Goal: Task Accomplishment & Management: Use online tool/utility

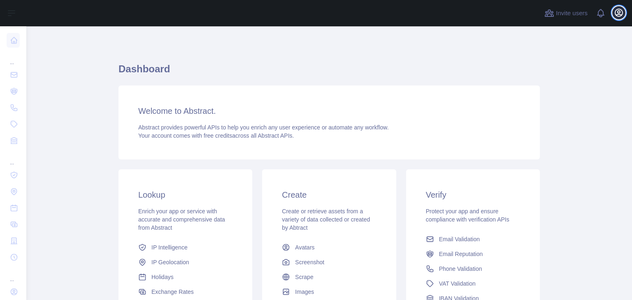
click at [623, 14] on icon "button" at bounding box center [618, 12] width 7 height 7
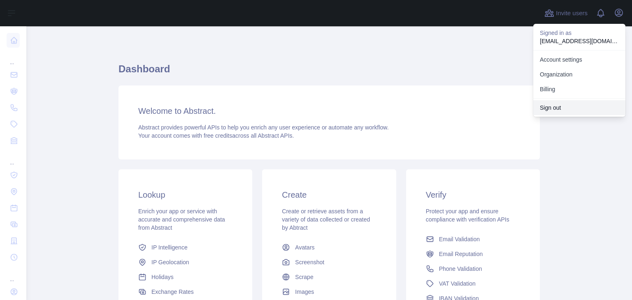
click at [565, 106] on button "Sign out" at bounding box center [579, 107] width 92 height 15
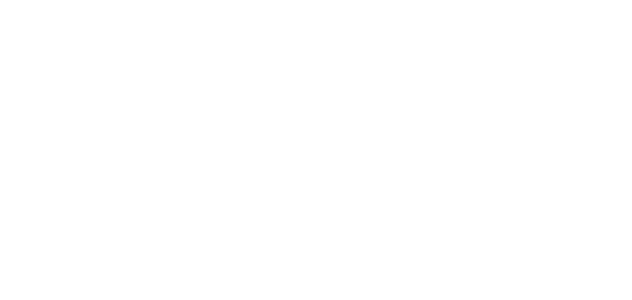
click at [546, 88] on html at bounding box center [316, 150] width 632 height 300
click at [440, 77] on html at bounding box center [316, 150] width 632 height 300
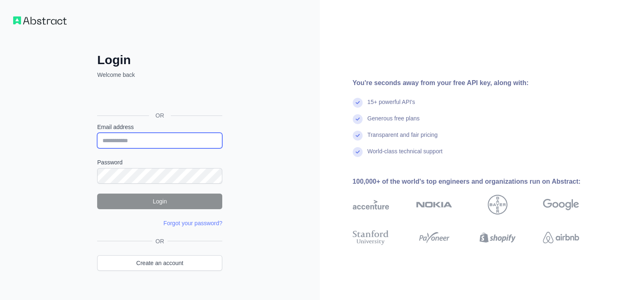
click at [156, 144] on input "Email address" at bounding box center [159, 141] width 125 height 16
paste input "**********"
type input "**********"
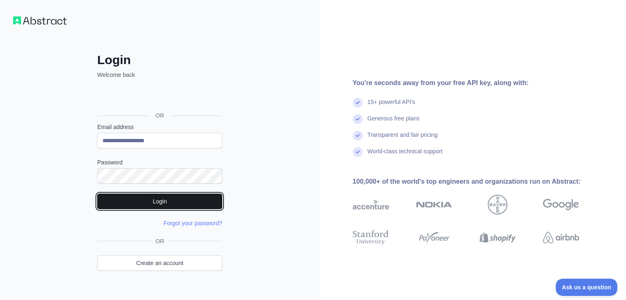
click at [173, 205] on button "Login" at bounding box center [159, 202] width 125 height 16
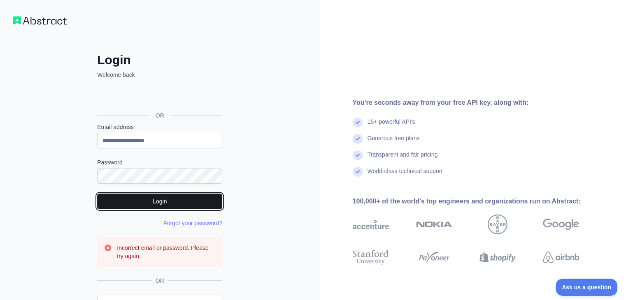
click at [168, 207] on button "Login" at bounding box center [159, 202] width 125 height 16
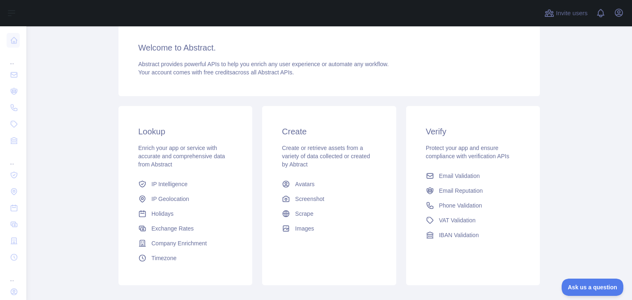
scroll to position [65, 0]
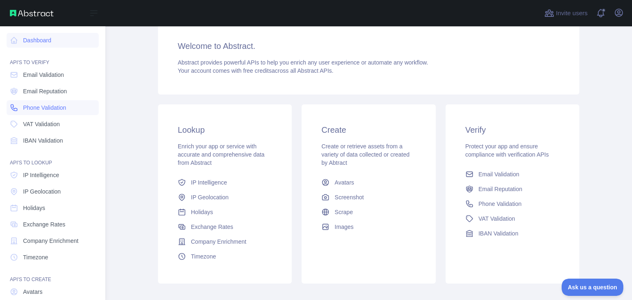
click at [46, 112] on span "Phone Validation" at bounding box center [44, 108] width 43 height 8
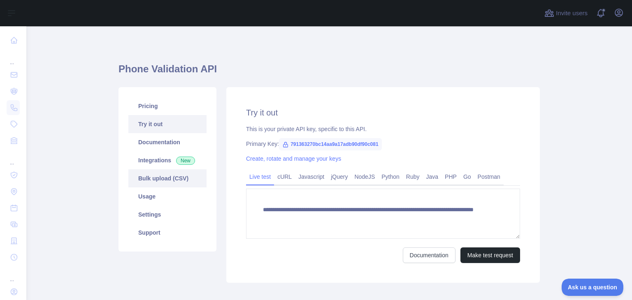
click at [176, 183] on link "Bulk upload (CSV)" at bounding box center [167, 179] width 78 height 18
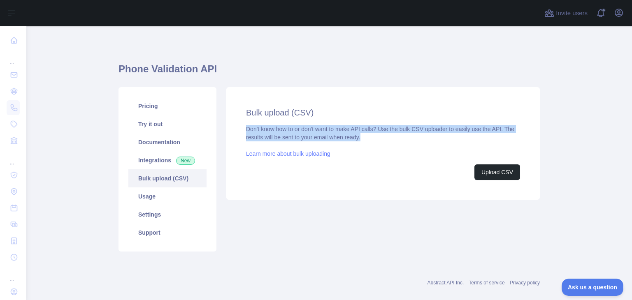
drag, startPoint x: 358, startPoint y: 140, endPoint x: 239, endPoint y: 130, distance: 120.2
click at [239, 130] on div "Bulk upload (CSV) Don't know how to or don't want to make API calls? Use the bu…" at bounding box center [383, 143] width 314 height 113
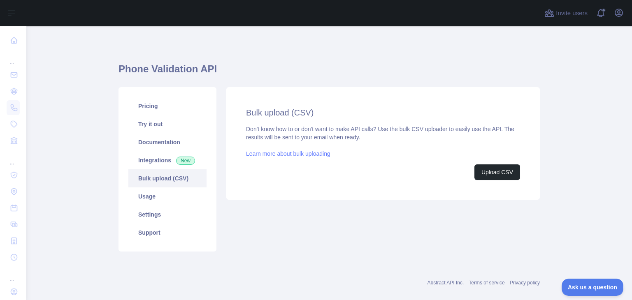
click at [256, 112] on h2 "Bulk upload (CSV)" at bounding box center [383, 113] width 274 height 12
click at [423, 168] on div "Upload CSV" at bounding box center [383, 173] width 274 height 16
click at [494, 172] on button "Upload CSV" at bounding box center [498, 173] width 46 height 16
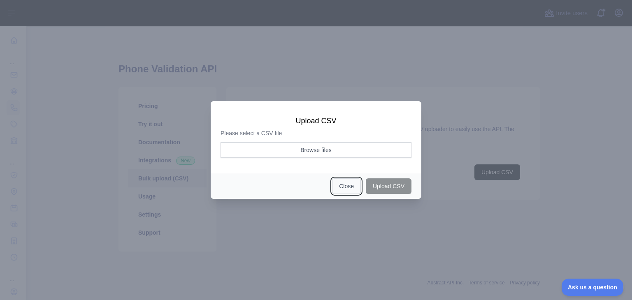
click at [344, 190] on button "Close" at bounding box center [346, 187] width 29 height 16
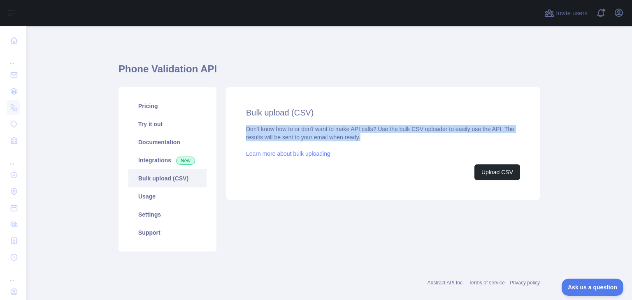
drag, startPoint x: 359, startPoint y: 139, endPoint x: 237, endPoint y: 126, distance: 122.9
click at [237, 126] on div "Bulk upload (CSV) Don't know how to or don't want to make API calls? Use the bu…" at bounding box center [383, 143] width 314 height 113
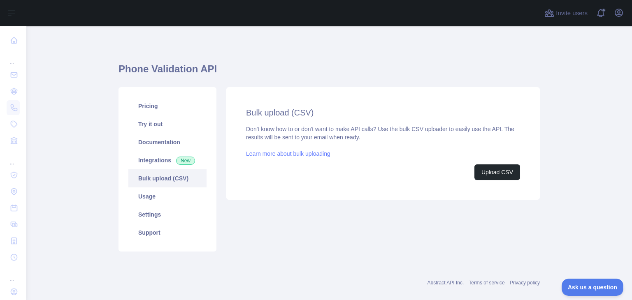
click at [380, 112] on h2 "Bulk upload (CSV)" at bounding box center [383, 113] width 274 height 12
click at [153, 163] on link "Integrations New" at bounding box center [167, 160] width 78 height 18
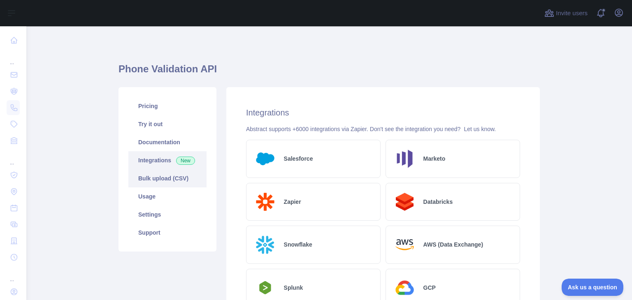
click at [163, 182] on link "Bulk upload (CSV)" at bounding box center [167, 179] width 78 height 18
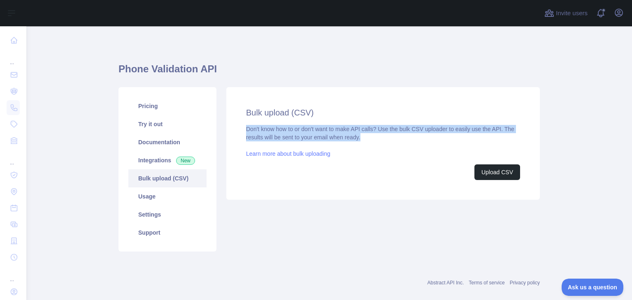
drag, startPoint x: 244, startPoint y: 127, endPoint x: 371, endPoint y: 135, distance: 127.4
click at [371, 135] on div "Don't know how to or don't want to make API calls? Use the bulk CSV uploader to…" at bounding box center [383, 152] width 274 height 55
click at [407, 137] on div "Don't know how to or don't want to make API calls? Use the bulk CSV uploader to…" at bounding box center [383, 152] width 274 height 55
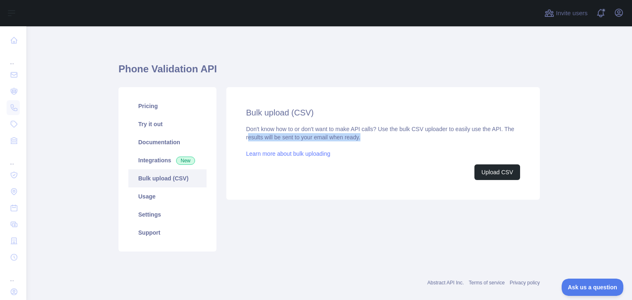
drag, startPoint x: 245, startPoint y: 140, endPoint x: 363, endPoint y: 134, distance: 118.2
click at [363, 134] on div "Don't know how to or don't want to make API calls? Use the bulk CSV uploader to…" at bounding box center [383, 152] width 274 height 55
click at [162, 162] on link "Integrations New" at bounding box center [167, 160] width 78 height 18
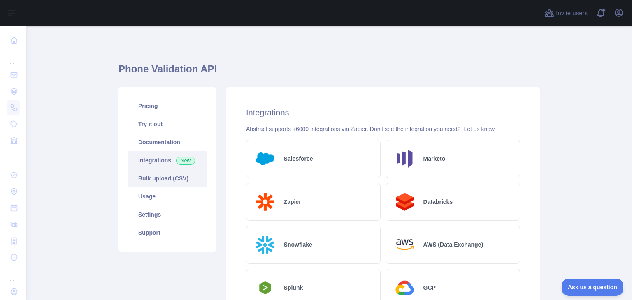
click at [148, 185] on link "Bulk upload (CSV)" at bounding box center [167, 179] width 78 height 18
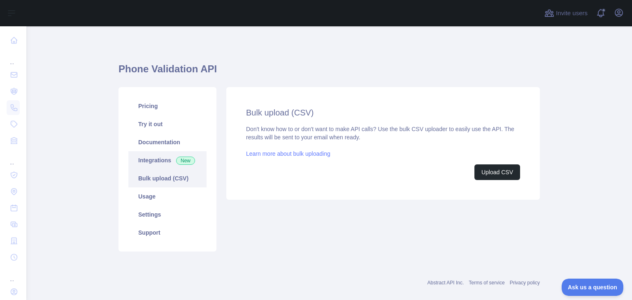
click at [156, 158] on link "Integrations New" at bounding box center [167, 160] width 78 height 18
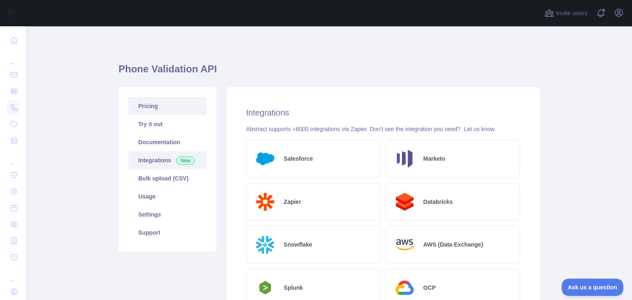
click at [148, 107] on link "Pricing" at bounding box center [167, 106] width 78 height 18
